Goal: Navigation & Orientation: Find specific page/section

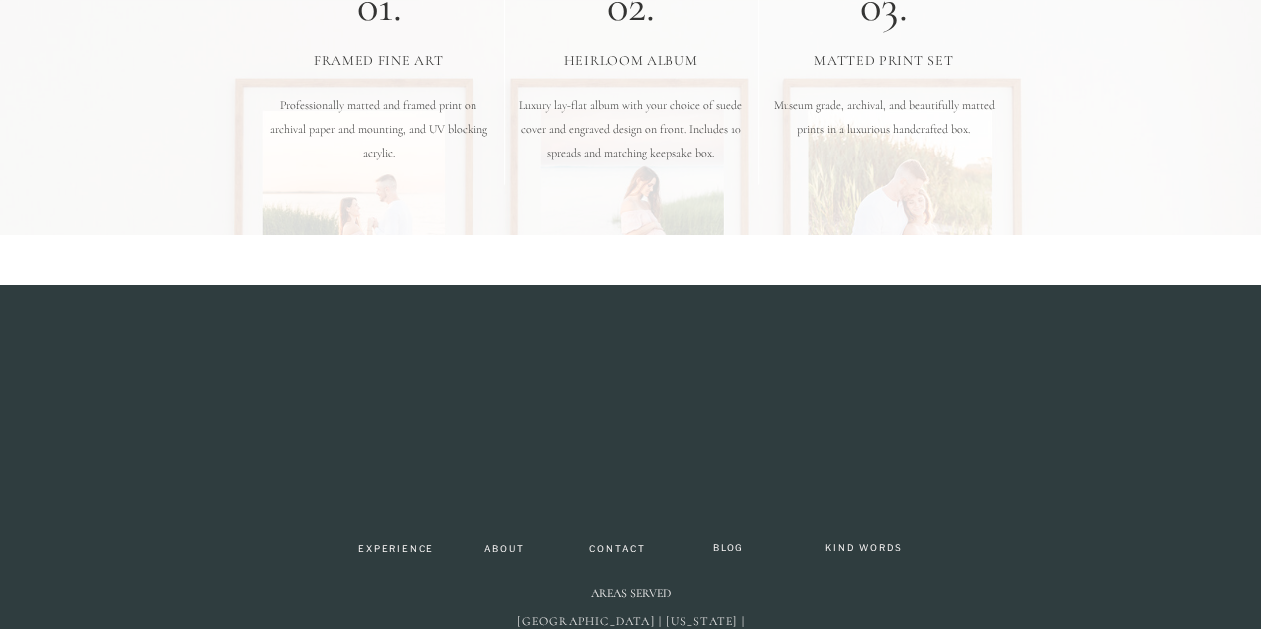
scroll to position [6430, 0]
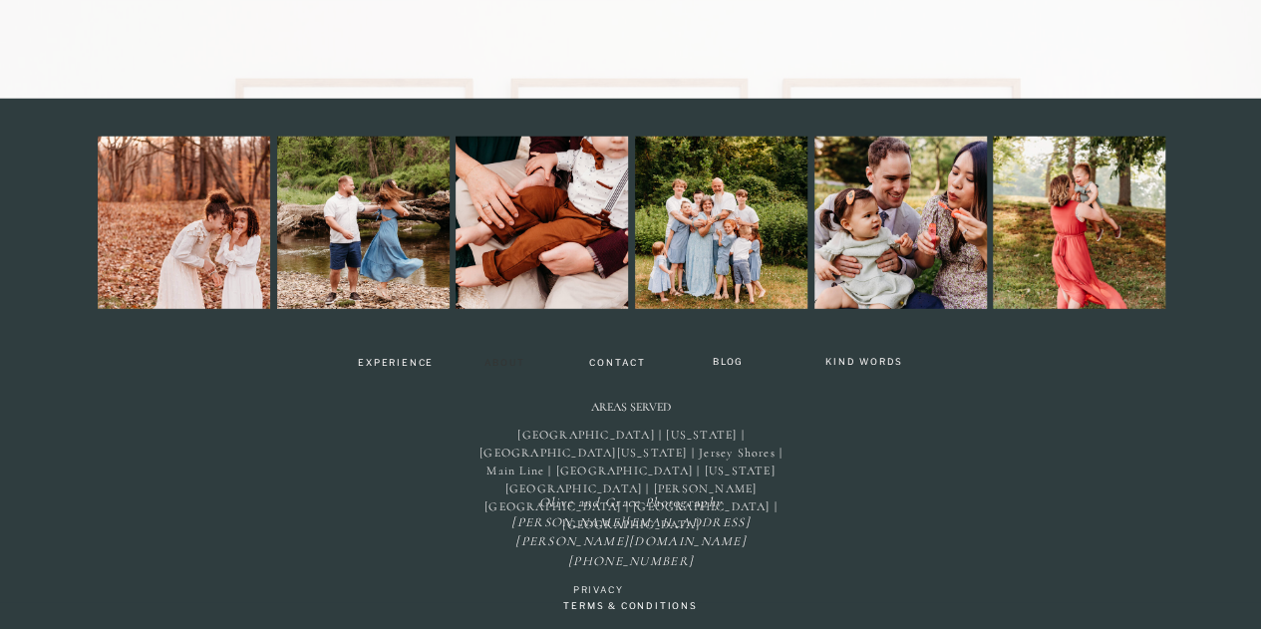
click at [484, 362] on nav "About" at bounding box center [504, 364] width 59 height 12
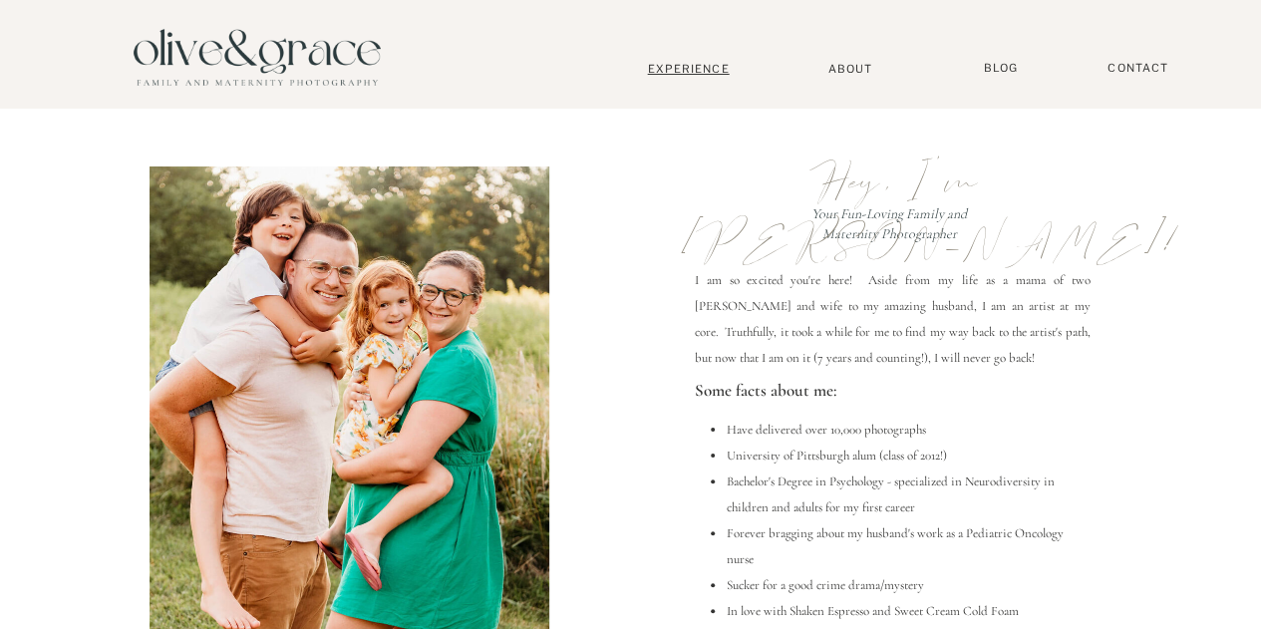
click at [706, 67] on nav "Experience" at bounding box center [689, 69] width 132 height 14
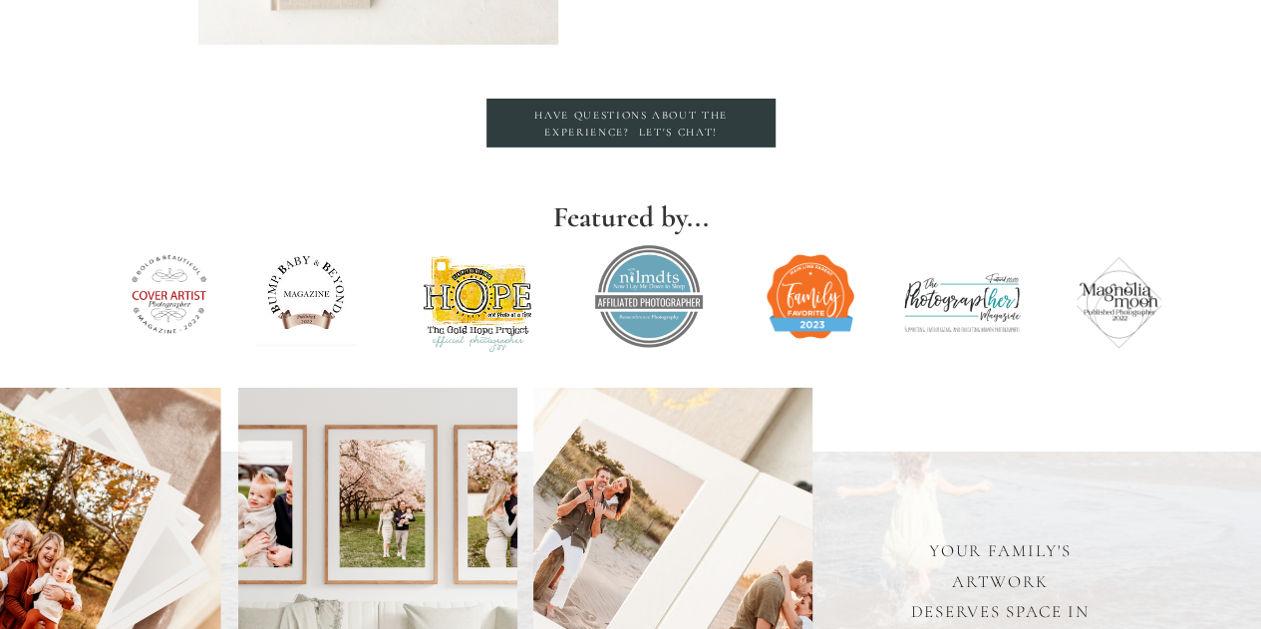
scroll to position [3122, 0]
